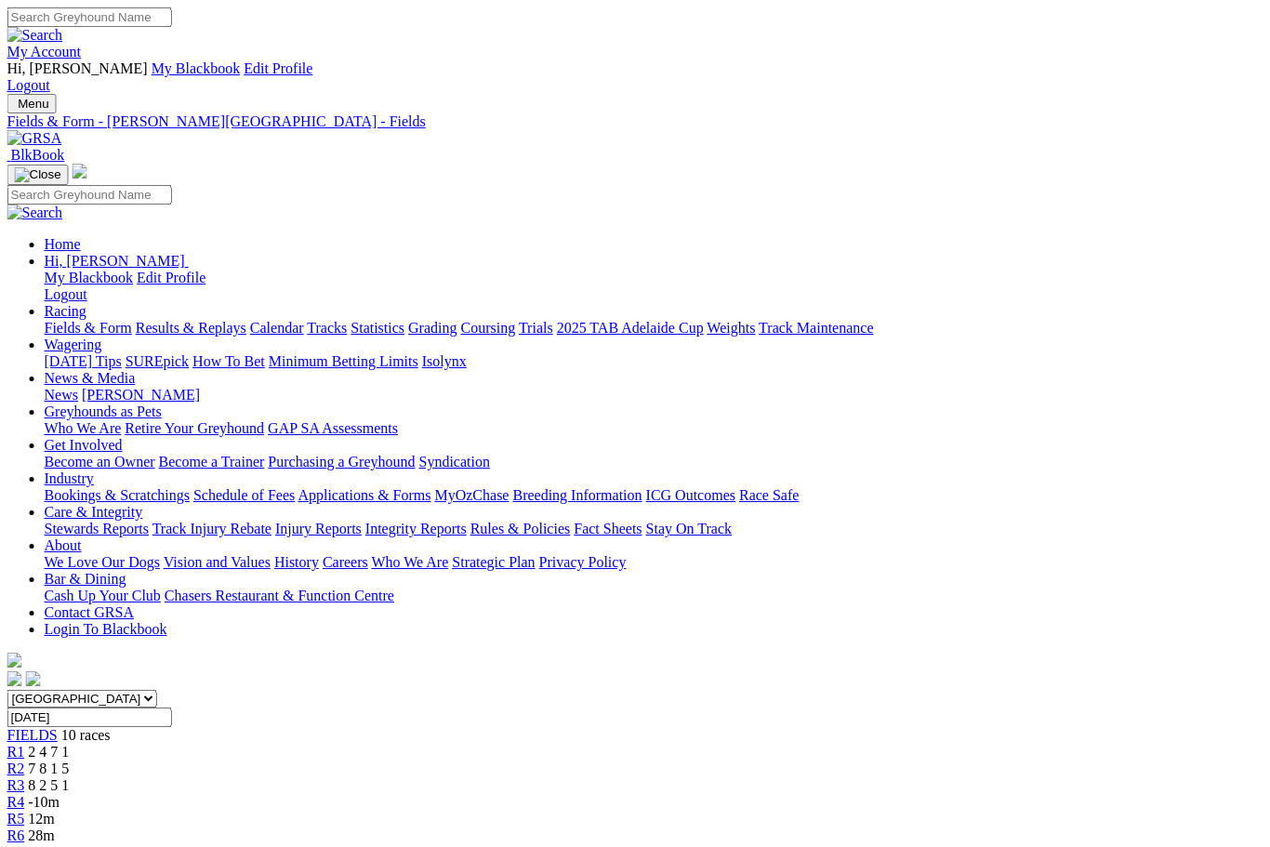
scroll to position [0, 36]
click at [199, 320] on link "Results & Replays" at bounding box center [191, 328] width 111 height 16
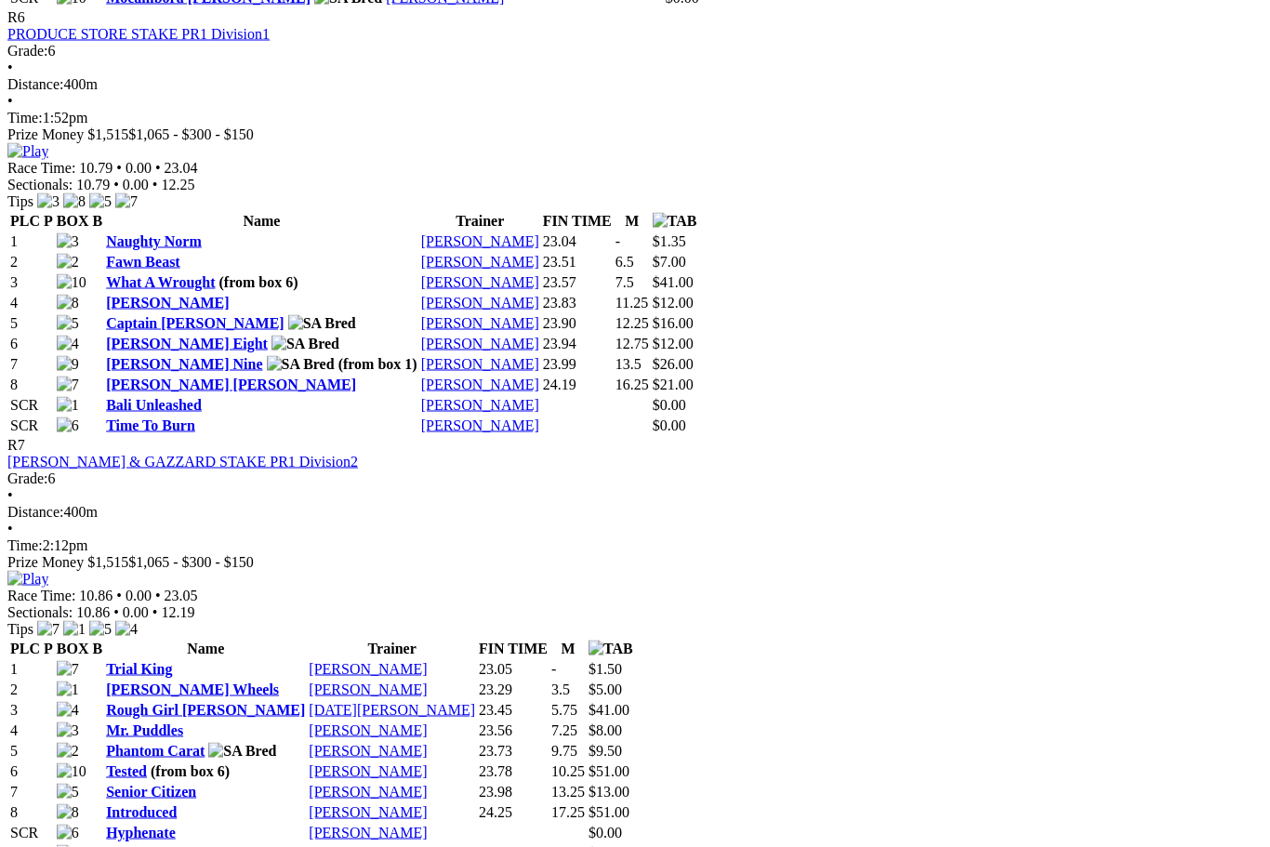
scroll to position [2912, 0]
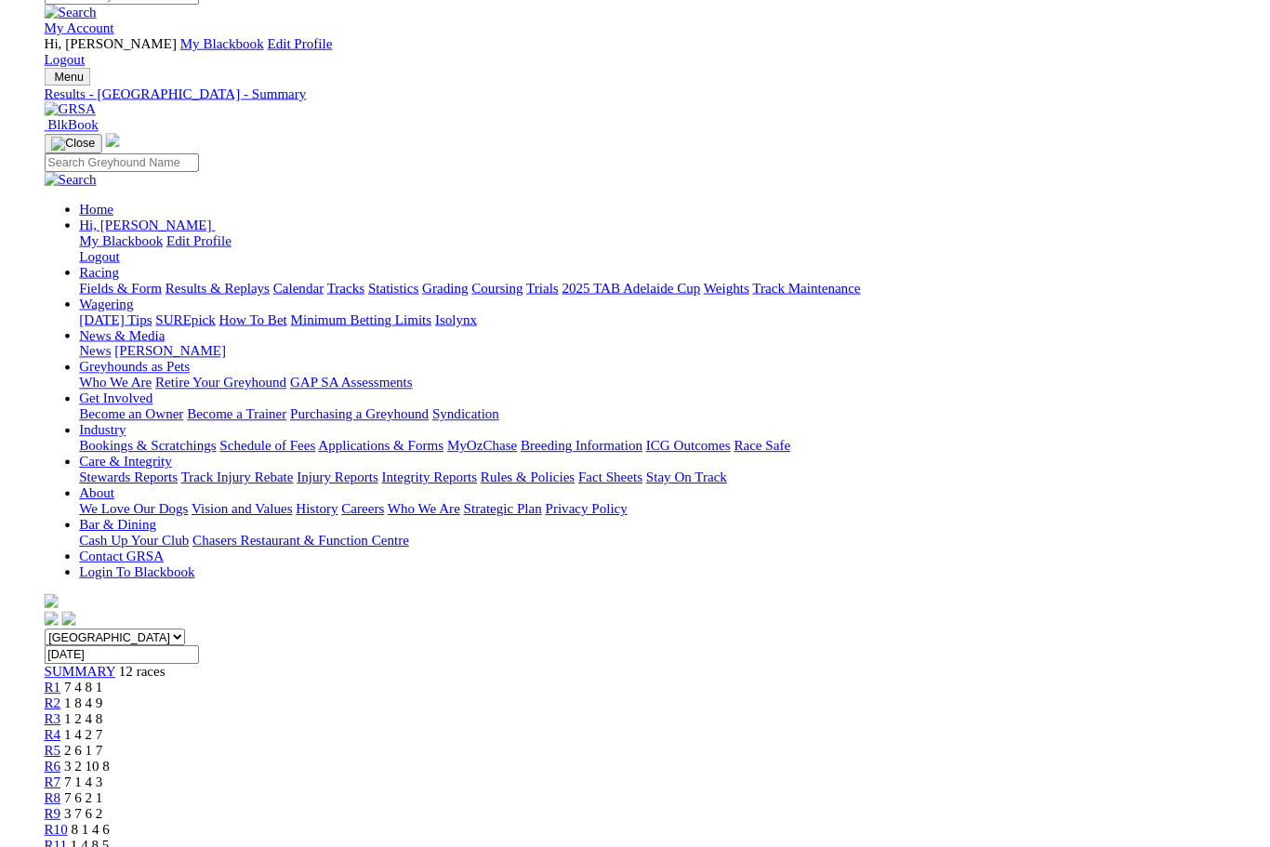
scroll to position [2913, 0]
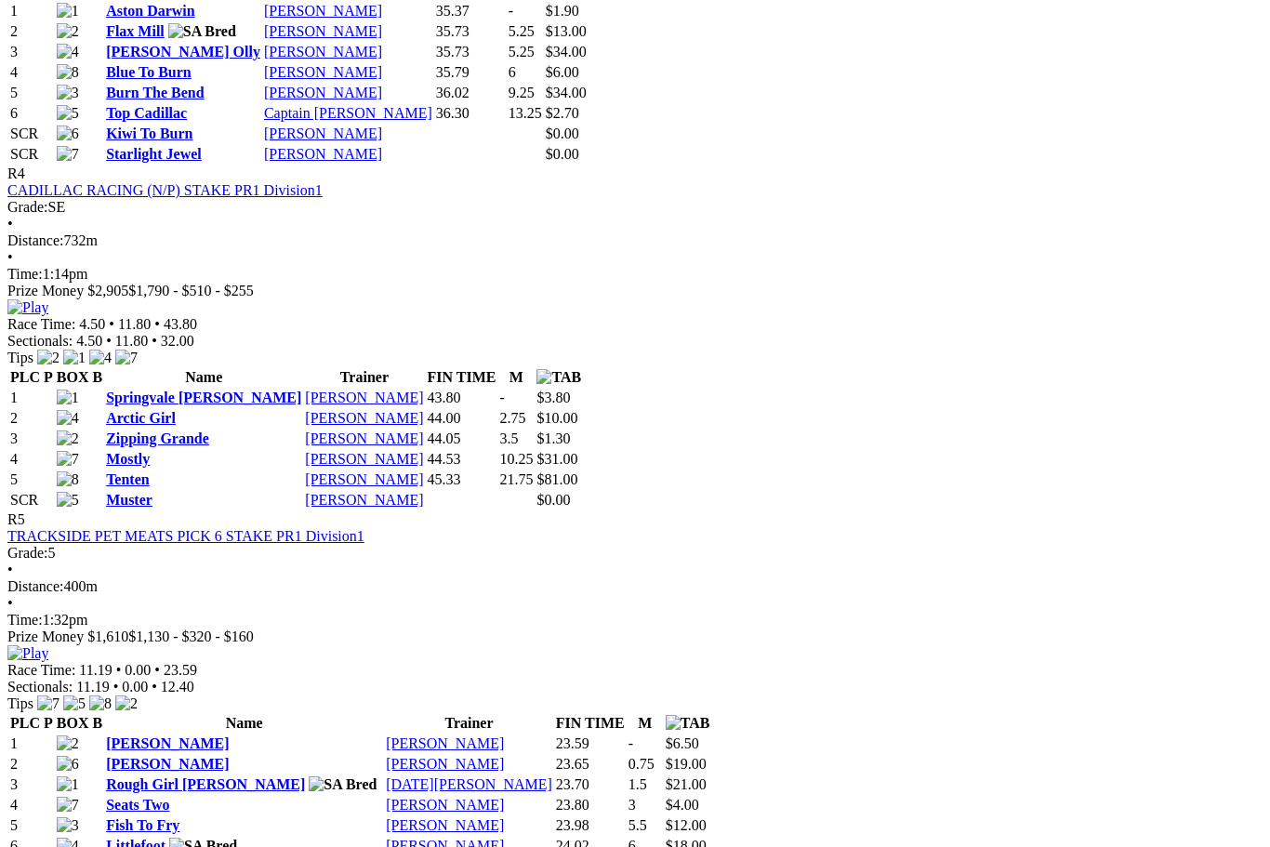
scroll to position [1980, 0]
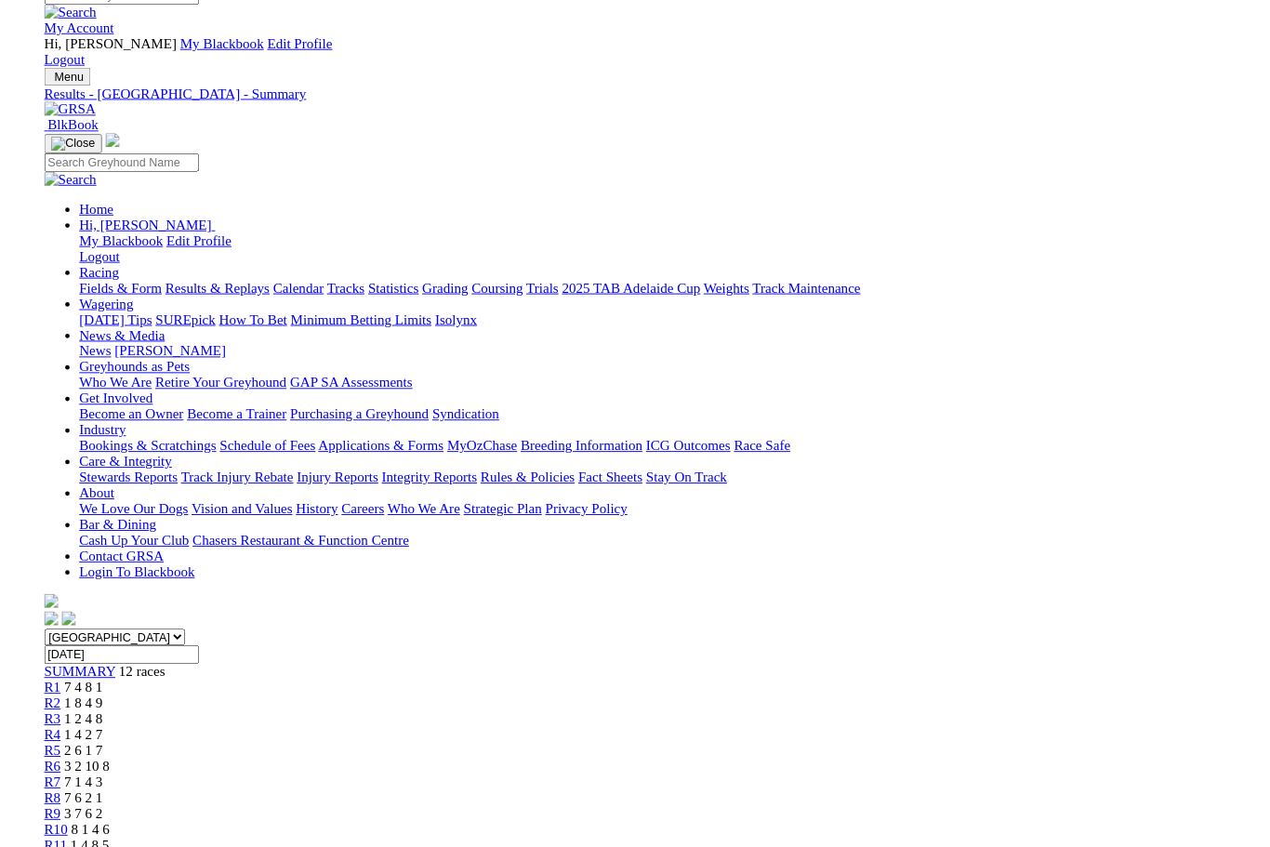
scroll to position [1981, 0]
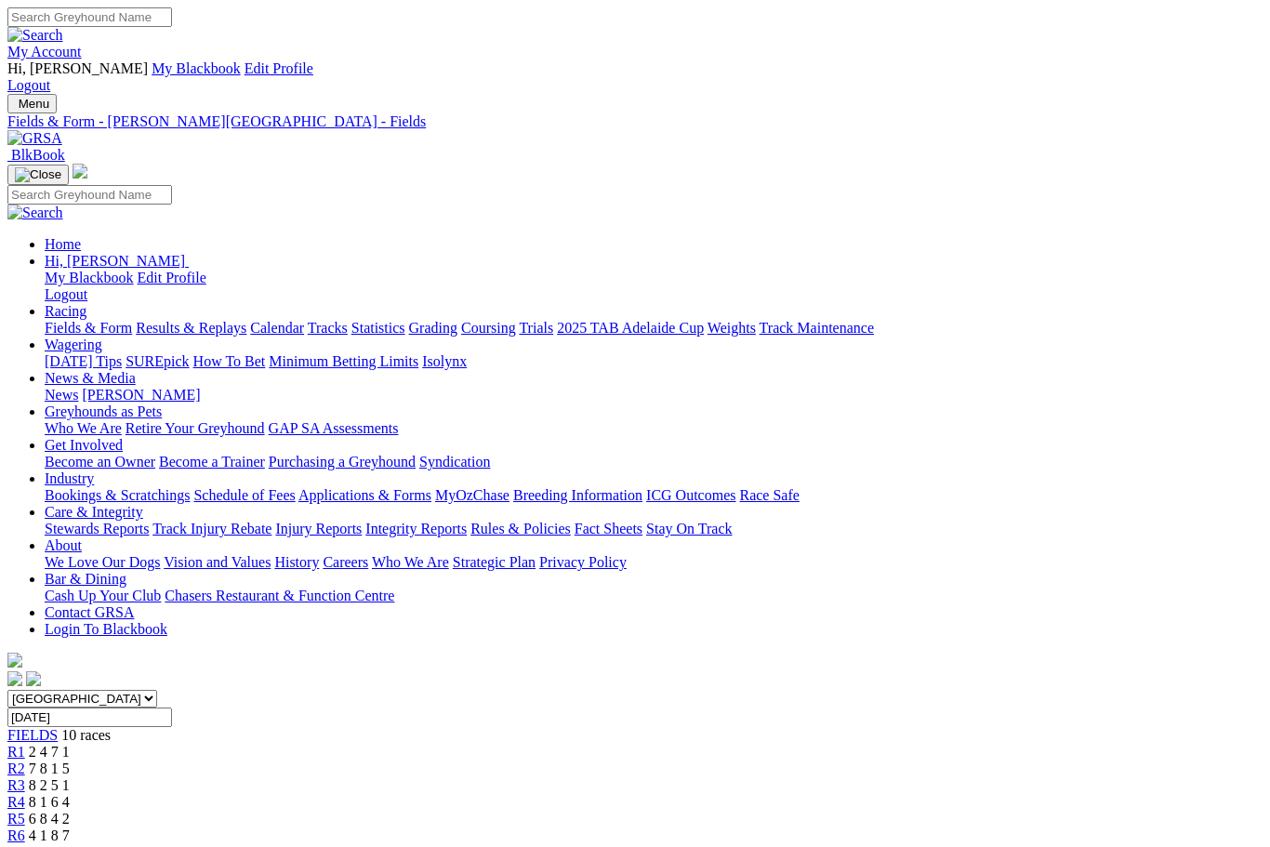
click at [244, 320] on link "Results & Replays" at bounding box center [191, 328] width 111 height 16
